Goal: Information Seeking & Learning: Learn about a topic

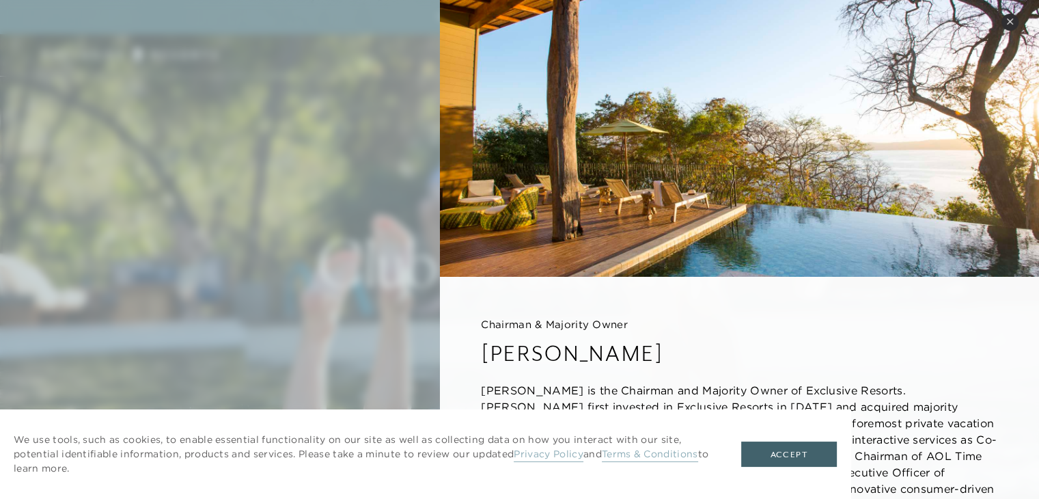
click at [1007, 26] on button "Close quickview" at bounding box center [1010, 22] width 17 height 17
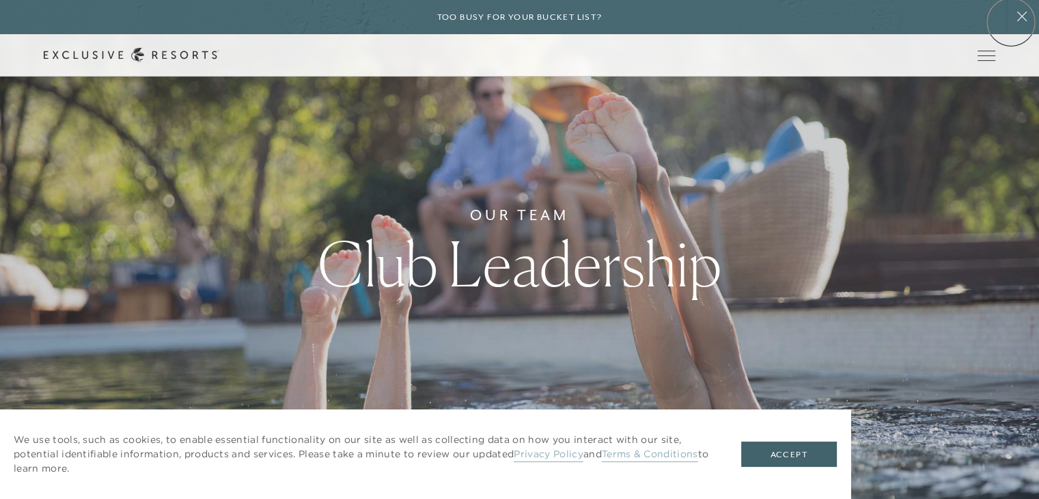
click at [1011, 22] on icon at bounding box center [1022, 16] width 26 height 11
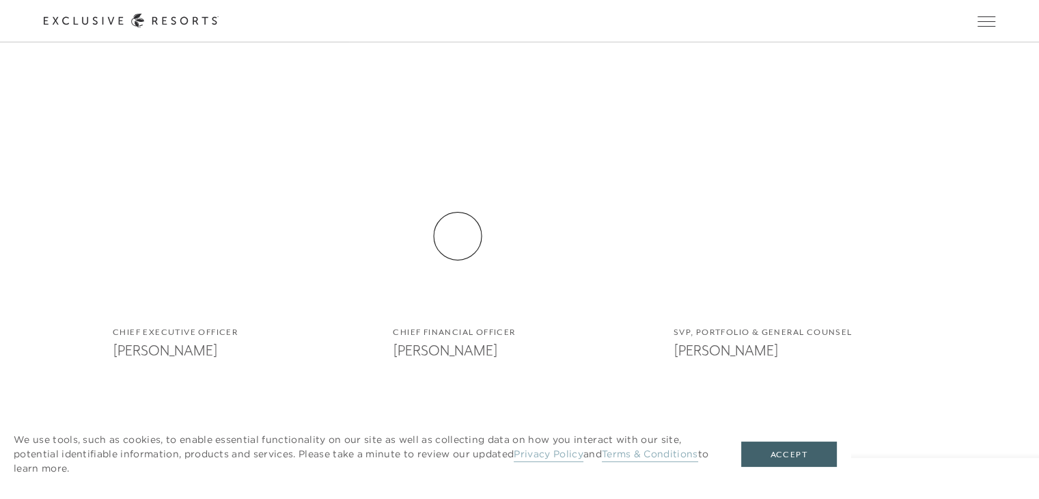
scroll to position [911, 0]
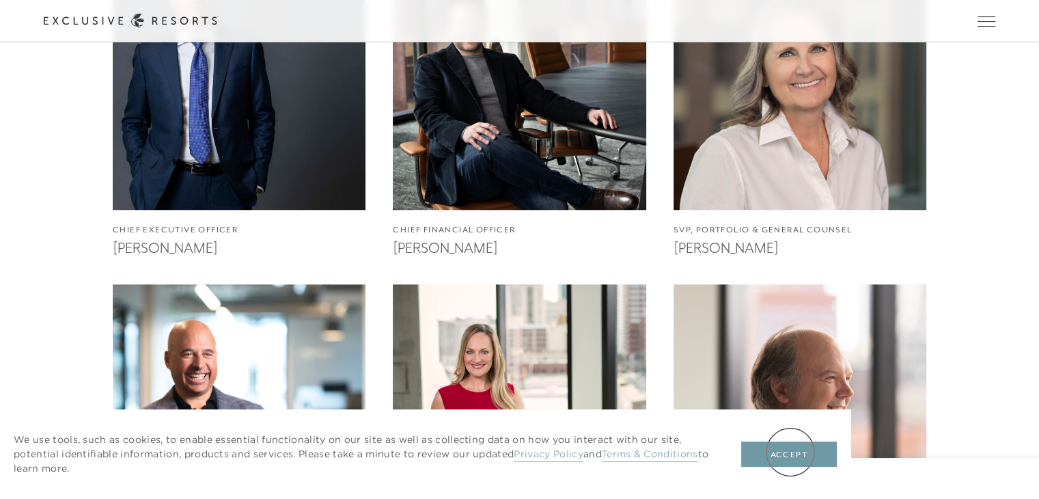
click at [791, 452] on button "Accept" at bounding box center [789, 454] width 96 height 26
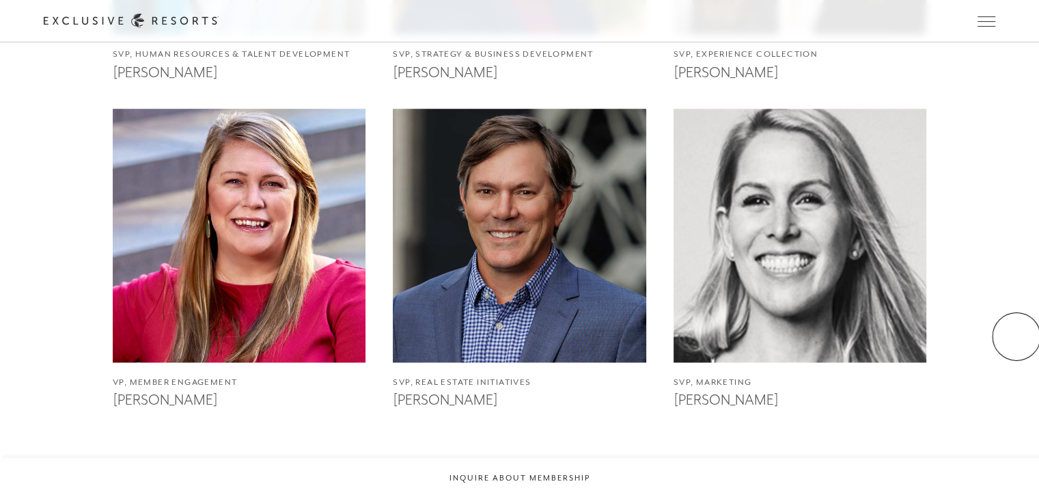
scroll to position [1822, 0]
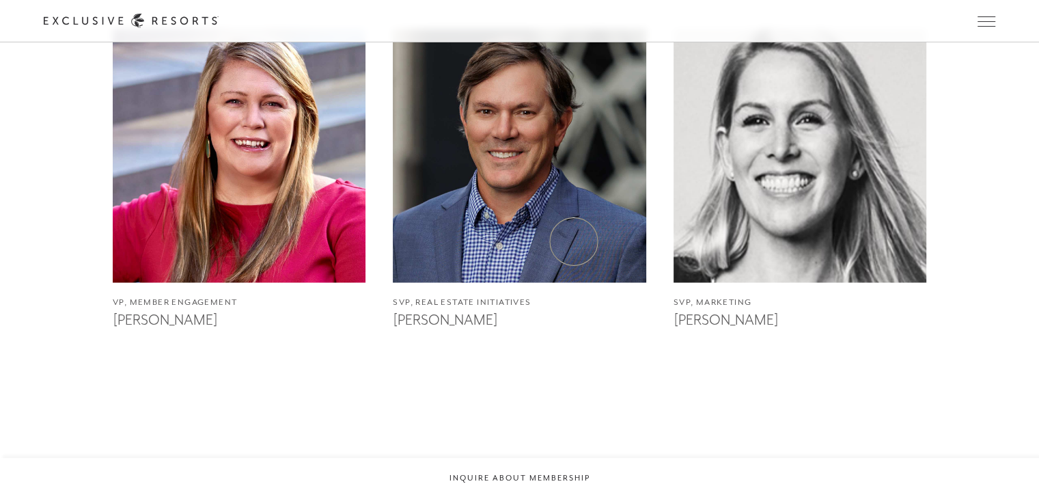
click at [514, 230] on img at bounding box center [520, 155] width 278 height 278
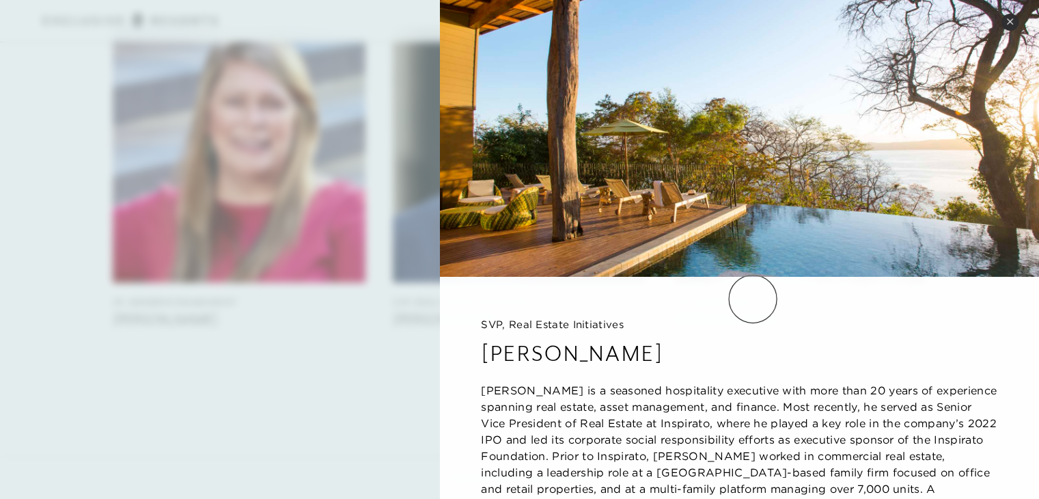
scroll to position [84, 0]
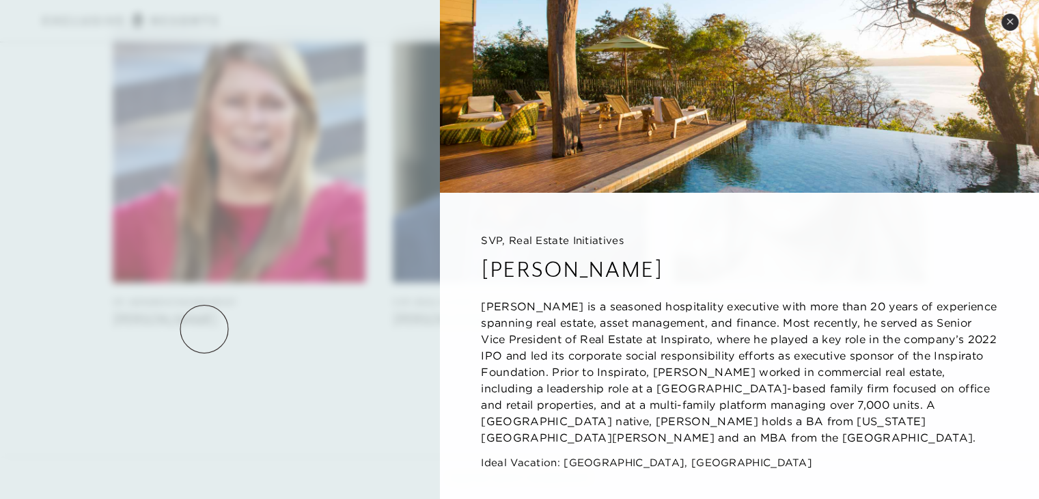
click at [204, 329] on div at bounding box center [519, 249] width 1039 height 499
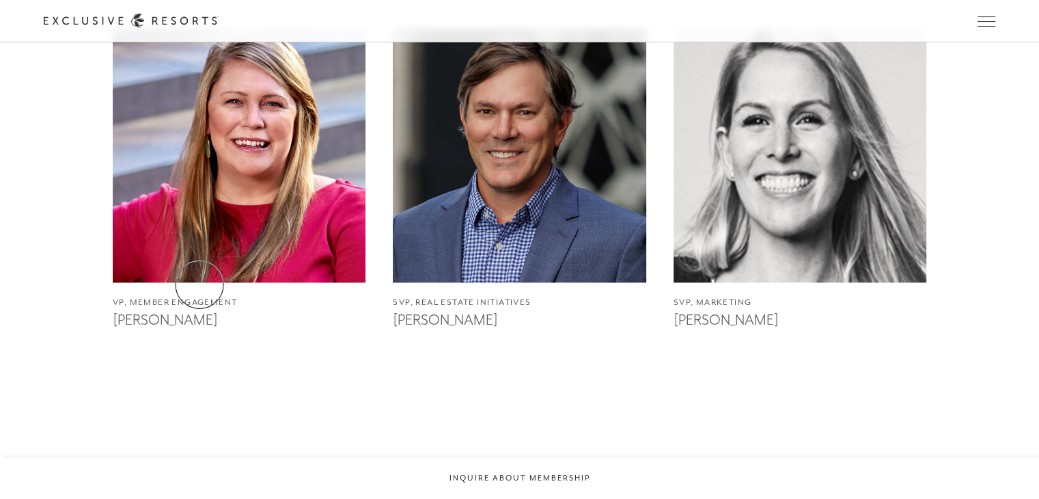
click at [179, 214] on img at bounding box center [239, 155] width 278 height 278
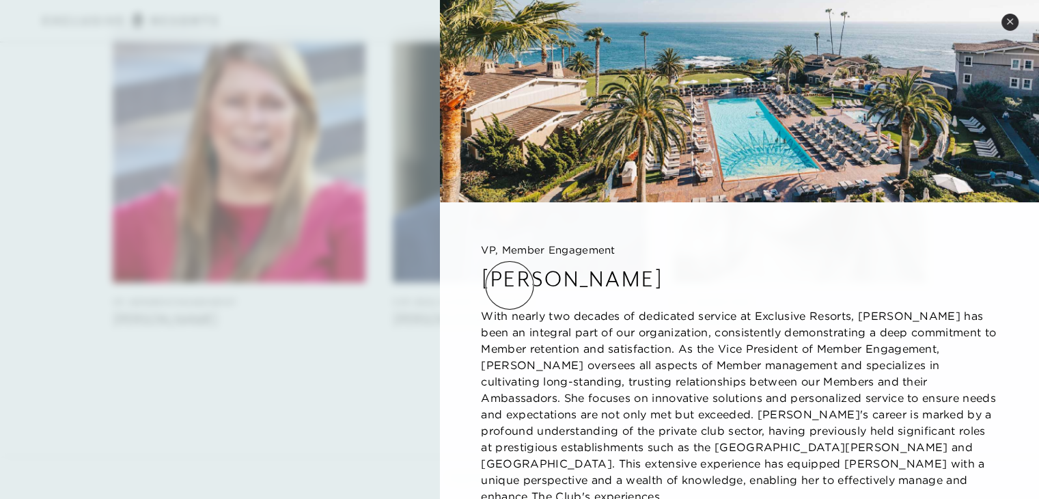
scroll to position [133, 0]
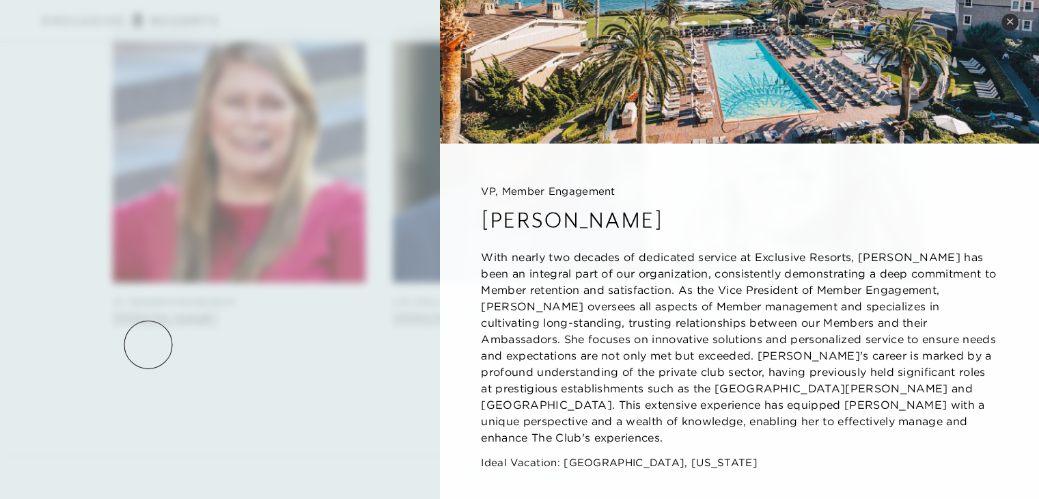
click at [148, 344] on div at bounding box center [519, 249] width 1039 height 499
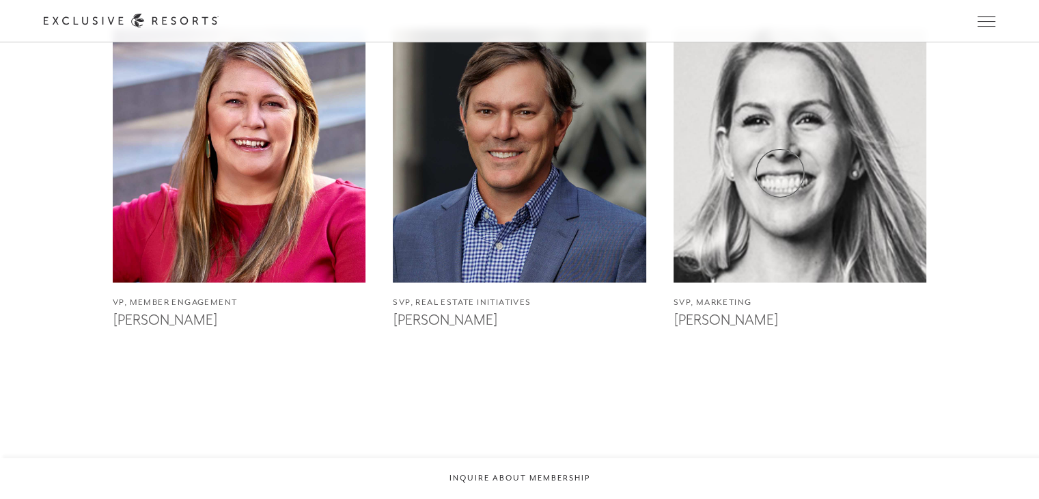
click at [884, 166] on img at bounding box center [800, 155] width 278 height 278
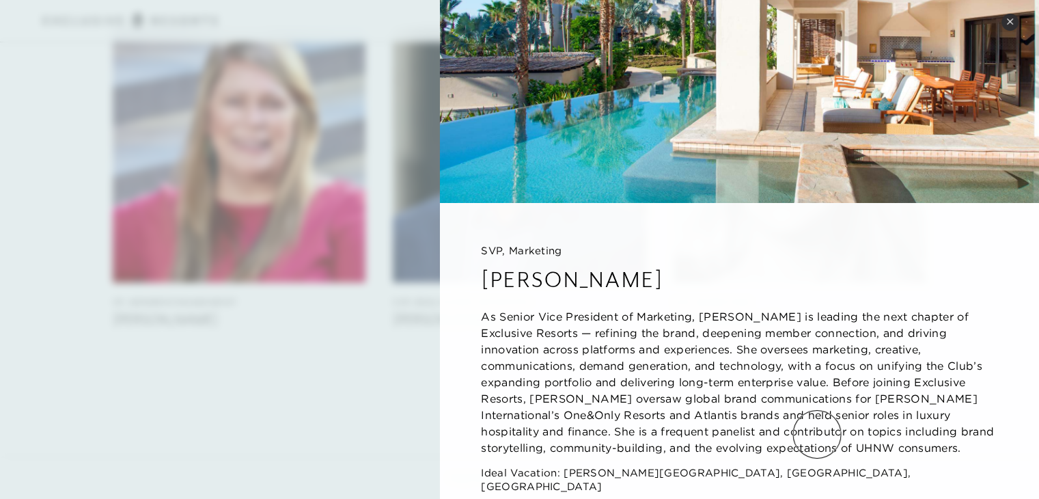
scroll to position [100, 0]
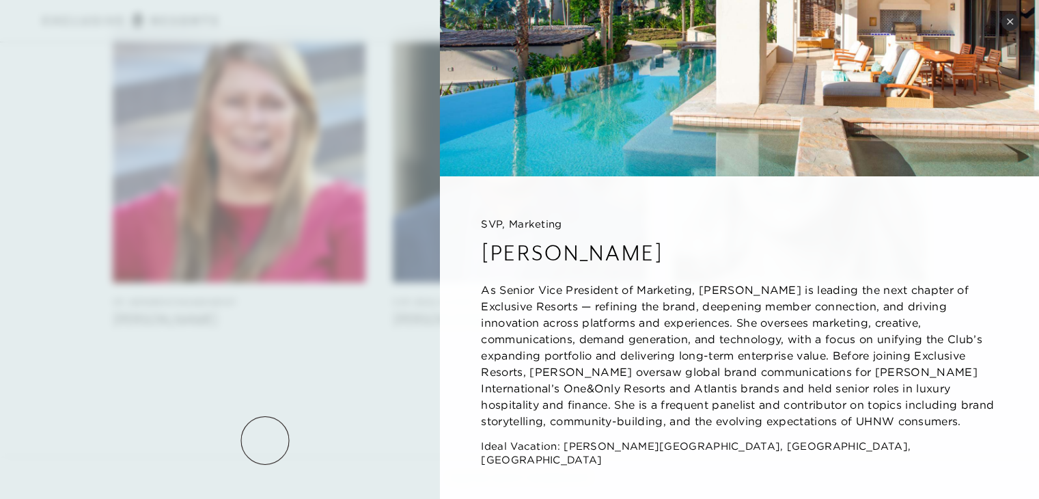
drag, startPoint x: 260, startPoint y: 431, endPoint x: 473, endPoint y: 407, distance: 214.6
click at [260, 433] on div at bounding box center [519, 249] width 1039 height 499
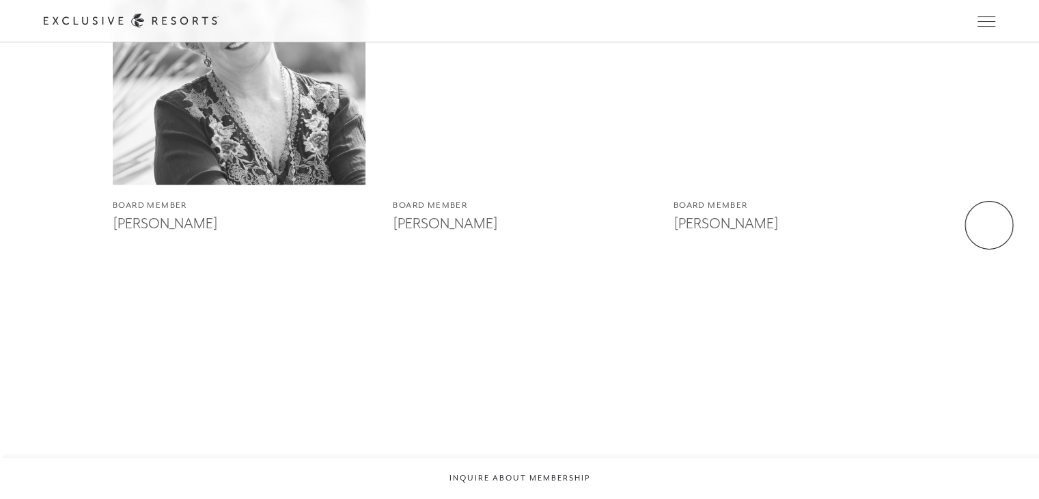
scroll to position [2733, 0]
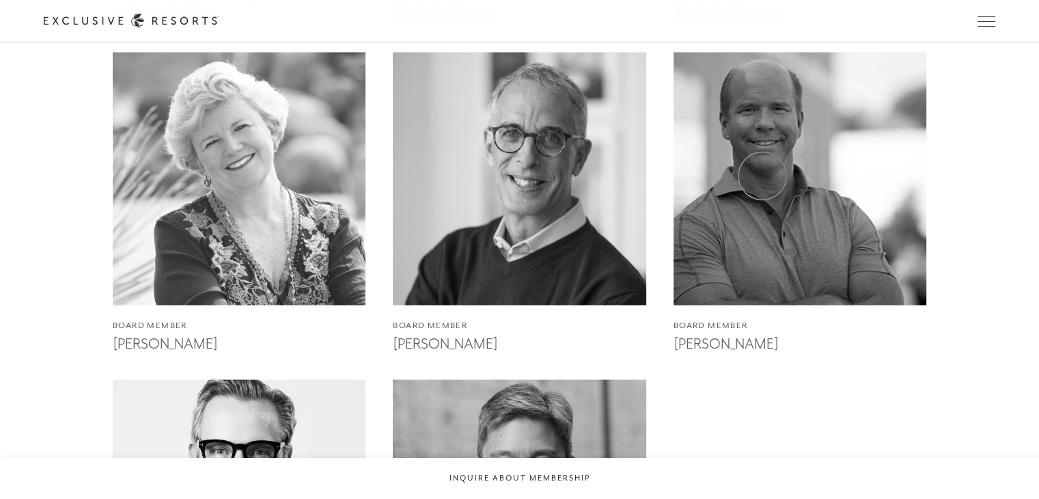
click at [763, 176] on img at bounding box center [800, 179] width 278 height 278
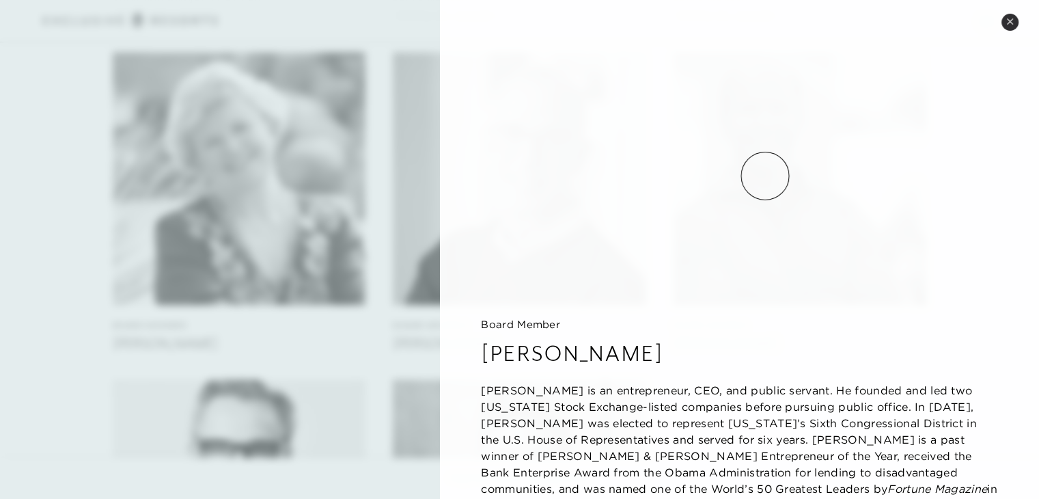
scroll to position [68, 0]
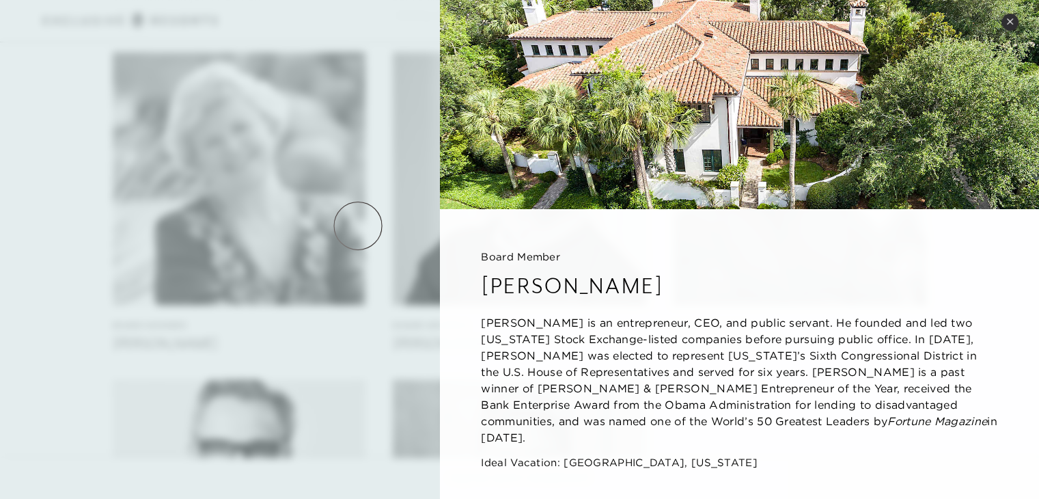
click at [358, 226] on div at bounding box center [519, 249] width 1039 height 499
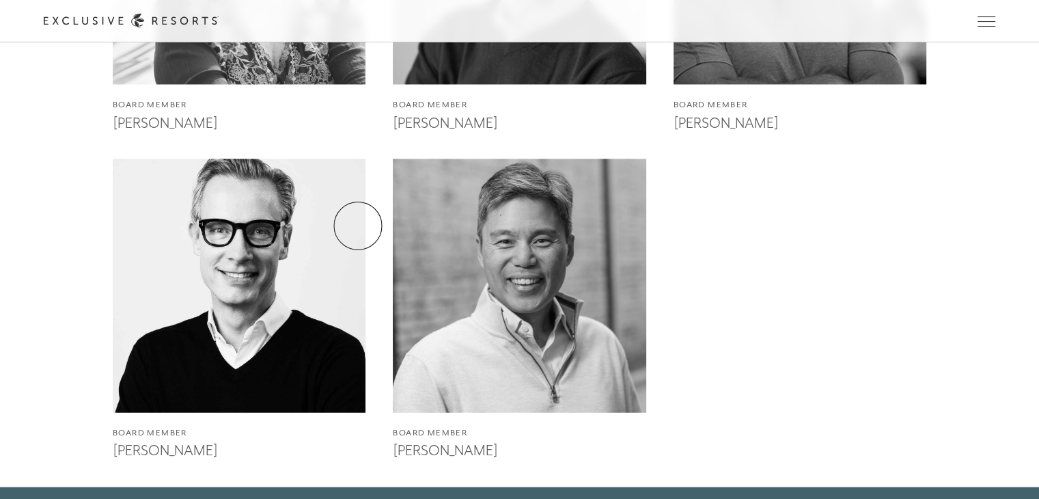
scroll to position [3075, 0]
